Goal: Information Seeking & Learning: Learn about a topic

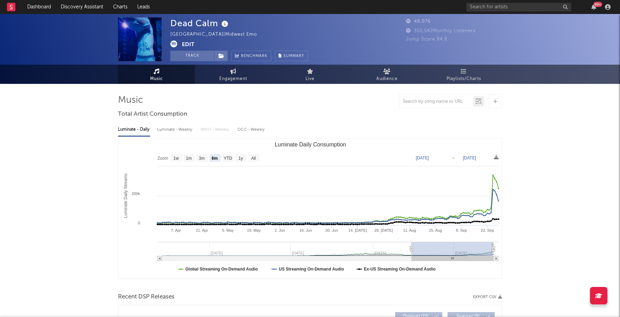
select select "6m"
click at [485, 7] on input "text" at bounding box center [519, 7] width 105 height 9
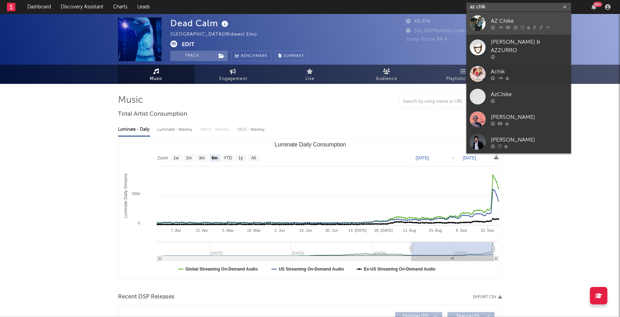
type input "az chik"
click at [518, 17] on div "AZ Chike" at bounding box center [529, 21] width 77 height 8
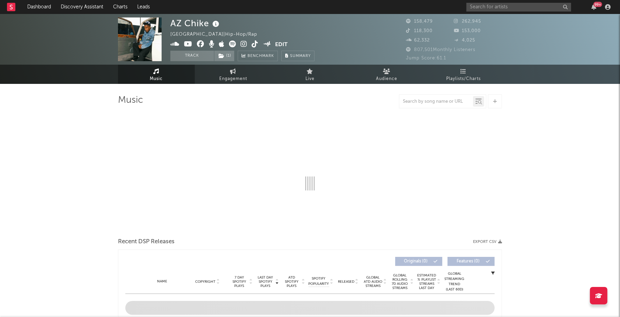
select select "6m"
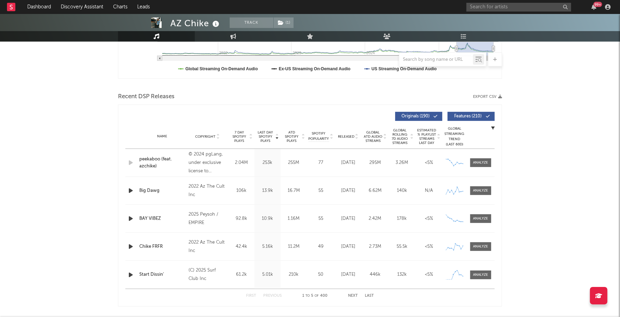
scroll to position [201, 0]
click at [351, 293] on button "Next" at bounding box center [353, 295] width 10 height 4
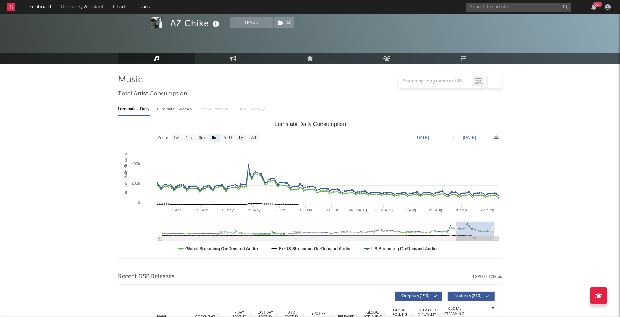
scroll to position [0, 0]
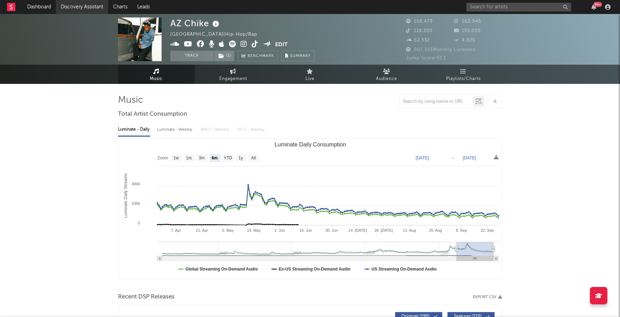
click at [67, 6] on link "Discovery Assistant" at bounding box center [82, 7] width 52 height 14
